Goal: Information Seeking & Learning: Learn about a topic

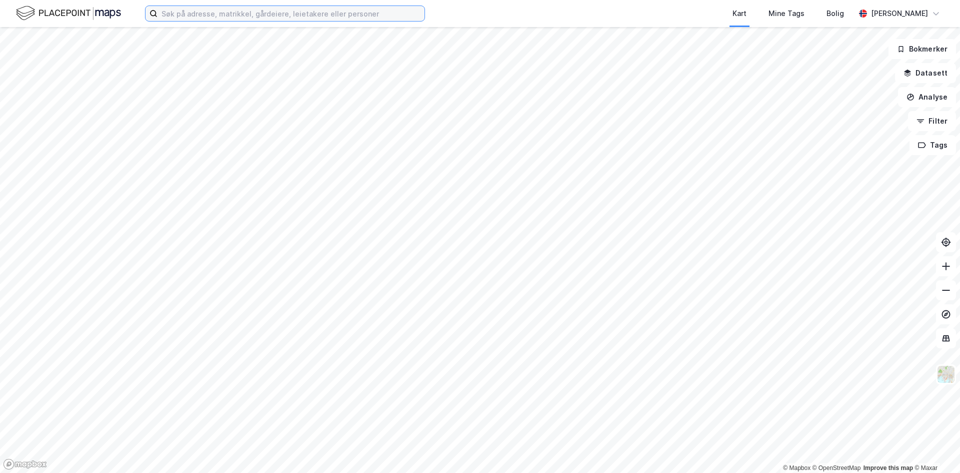
click at [315, 15] on input at bounding box center [291, 13] width 267 height 15
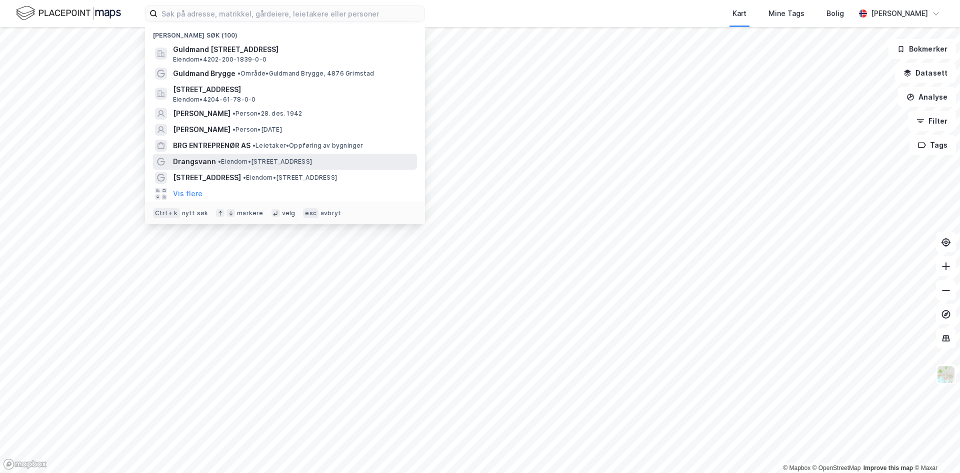
click at [279, 160] on span "• Eiendom • [STREET_ADDRESS]" at bounding box center [265, 162] width 94 height 8
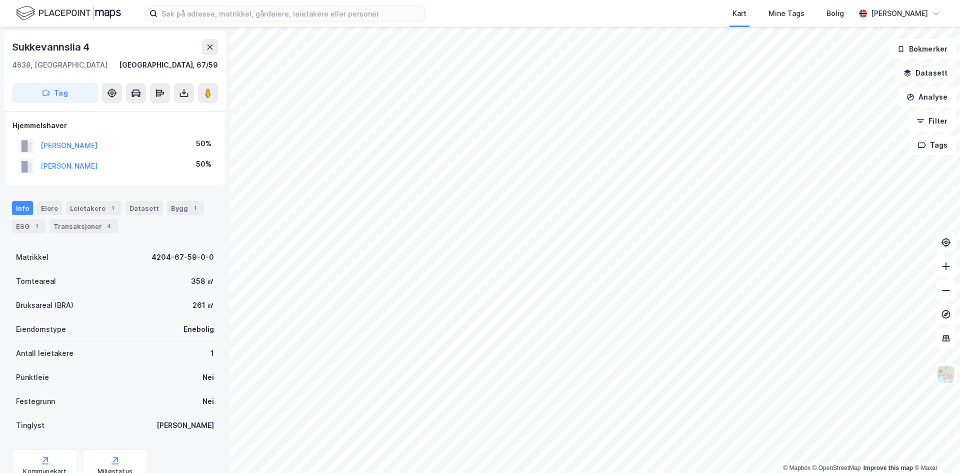
click at [936, 69] on button "Datasett" at bounding box center [925, 73] width 61 height 20
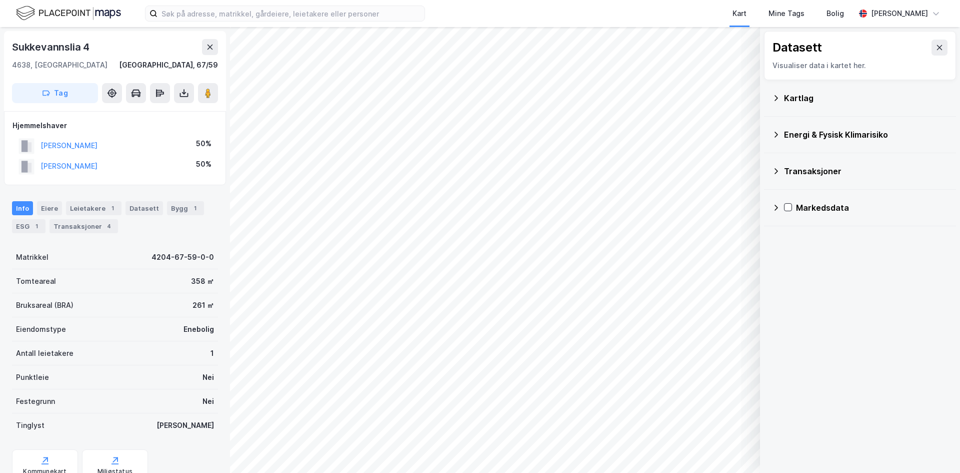
click at [789, 90] on div "Kartlag" at bounding box center [860, 98] width 176 height 24
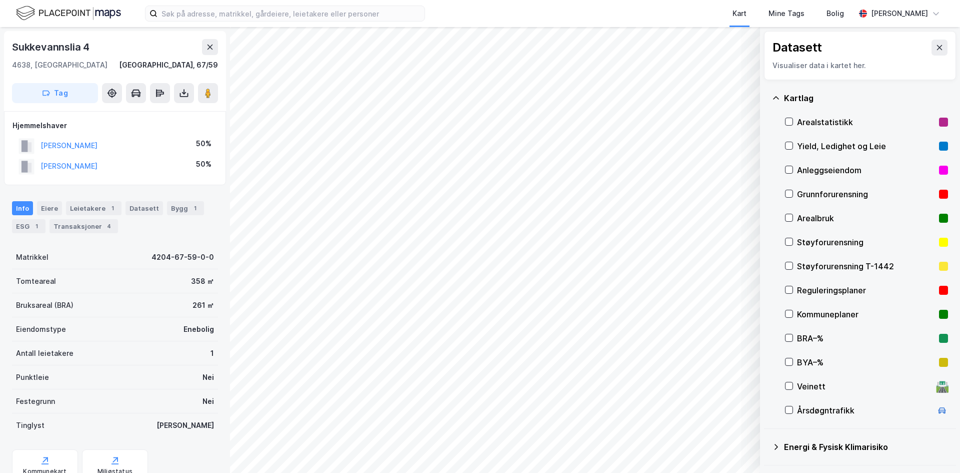
click at [810, 291] on div "Reguleringsplaner" at bounding box center [866, 290] width 138 height 12
click at [936, 45] on icon at bounding box center [940, 48] width 8 height 8
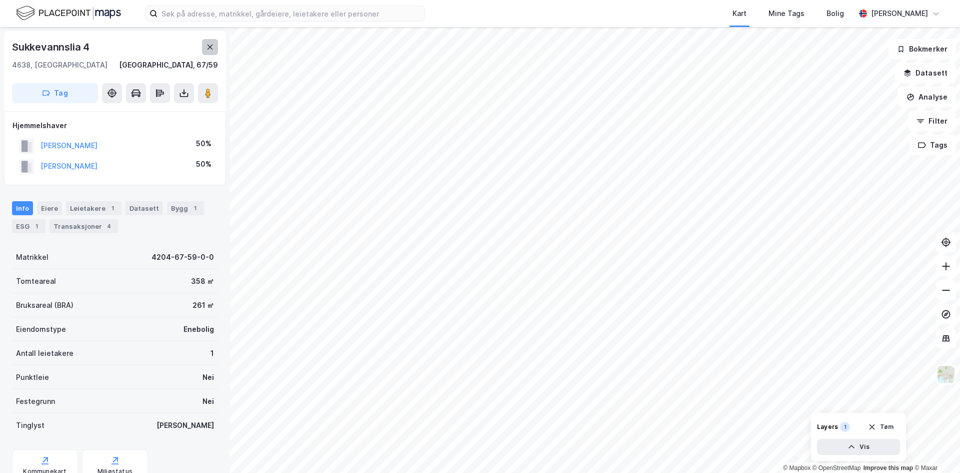
click at [213, 47] on icon at bounding box center [210, 47] width 8 height 8
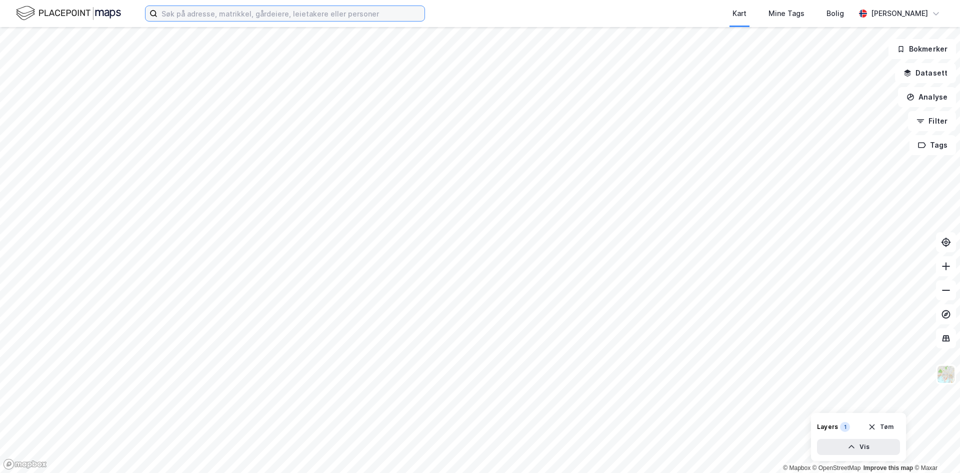
click at [207, 15] on input at bounding box center [291, 13] width 267 height 15
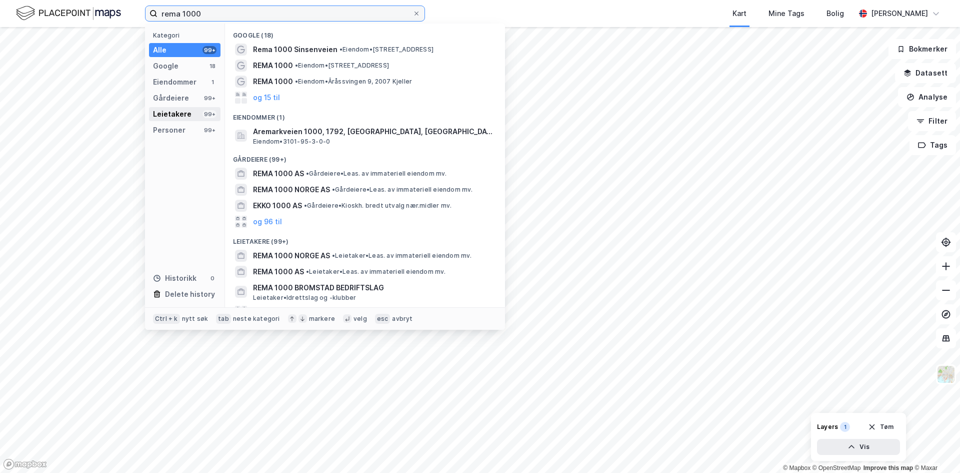
type input "rema 1000"
click at [196, 113] on div "Leietakere 99+" at bounding box center [185, 114] width 72 height 14
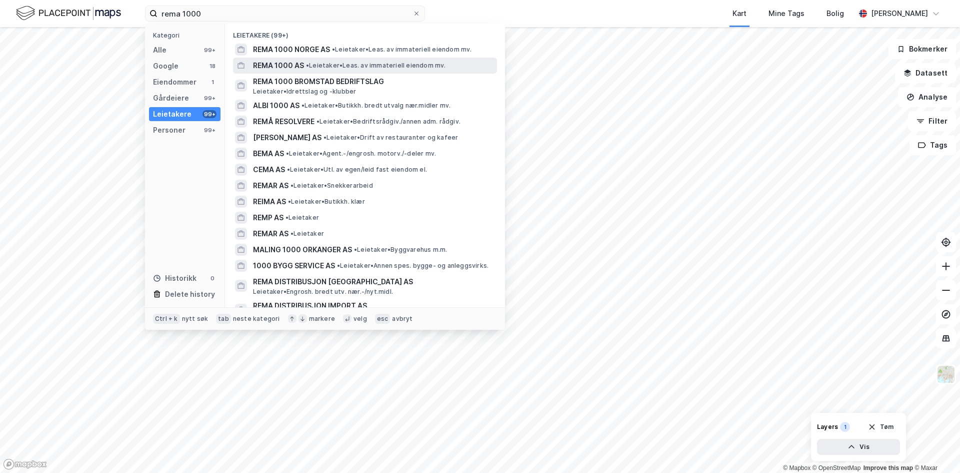
click at [303, 65] on span "REMA 1000 AS" at bounding box center [278, 66] width 51 height 12
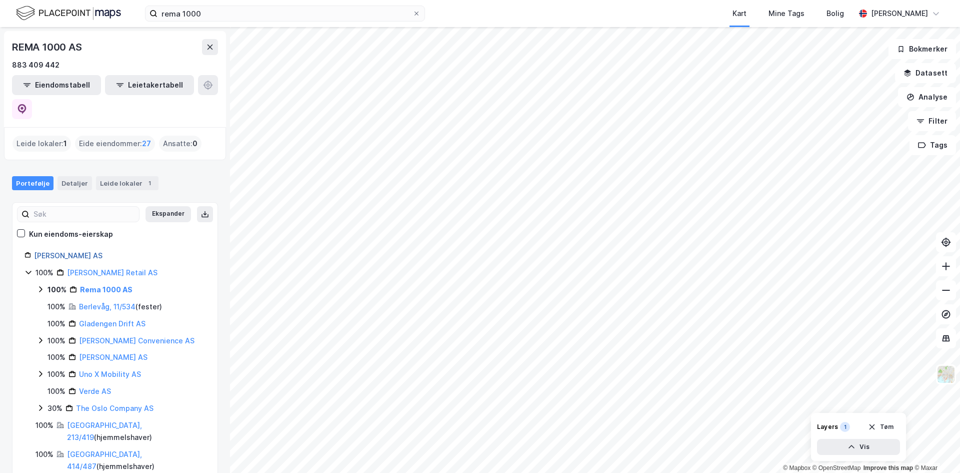
click at [53, 251] on link "[PERSON_NAME] AS" at bounding box center [68, 255] width 69 height 9
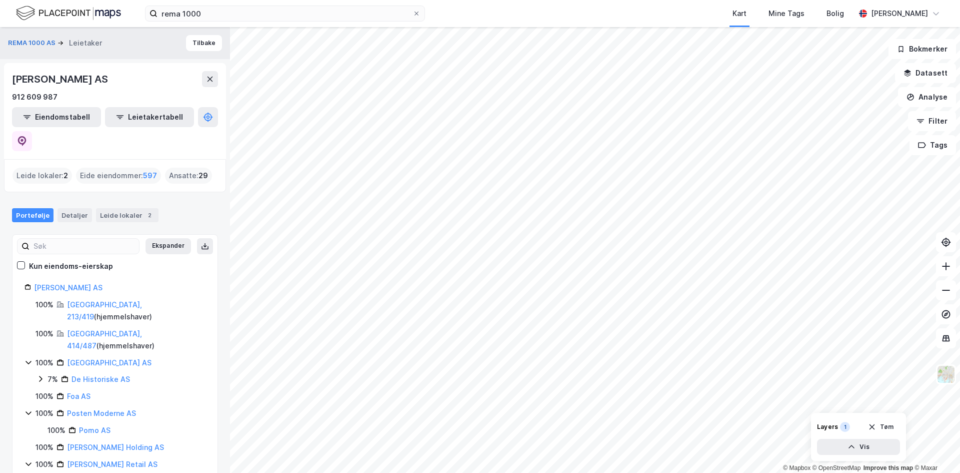
click at [139, 168] on div "Eide eiendommer : 597" at bounding box center [118, 176] width 85 height 16
